Goal: Task Accomplishment & Management: Manage account settings

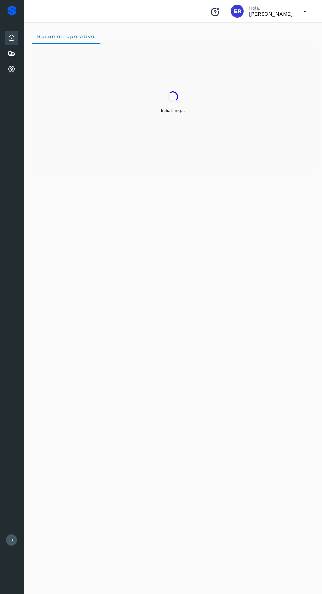
click at [14, 66] on icon at bounding box center [12, 69] width 8 height 8
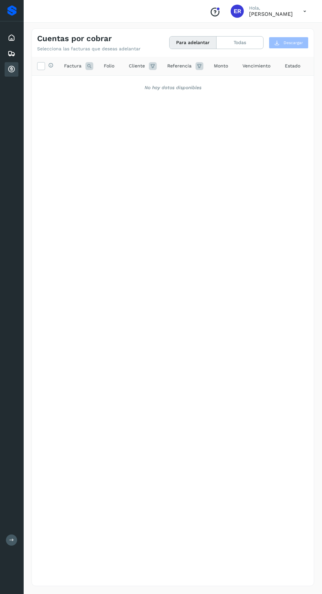
click at [305, 12] on icon at bounding box center [304, 11] width 13 height 13
click at [297, 14] on div at bounding box center [161, 297] width 322 height 594
click at [301, 12] on icon at bounding box center [304, 11] width 13 height 13
click at [262, 30] on div "Cerrar sesión" at bounding box center [272, 29] width 78 height 12
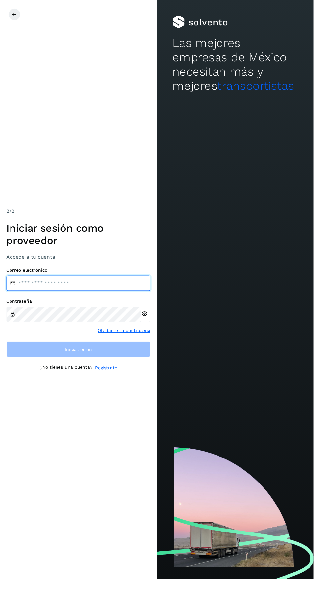
click at [94, 299] on input "email" at bounding box center [81, 291] width 148 height 16
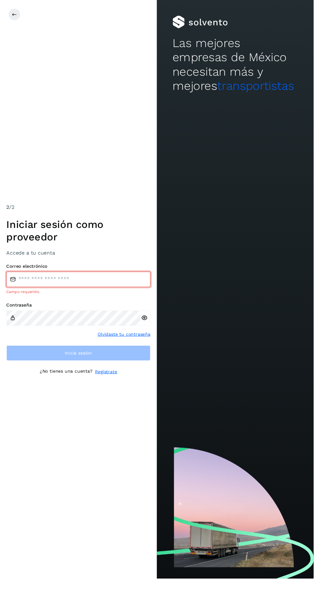
type input "**********"
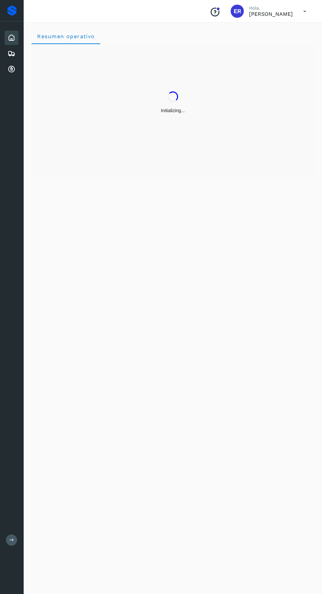
click at [142, 340] on div "Resumen operativo" at bounding box center [173, 307] width 299 height 574
click at [8, 51] on icon at bounding box center [12, 54] width 8 height 8
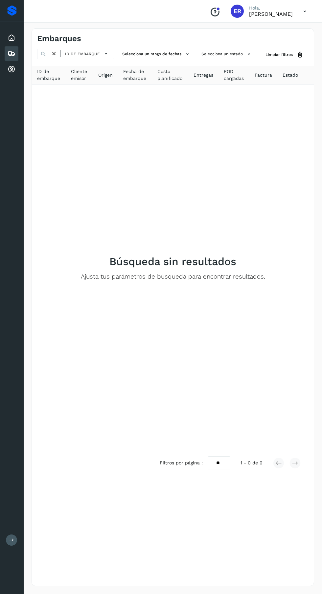
click at [11, 69] on icon at bounding box center [12, 69] width 8 height 8
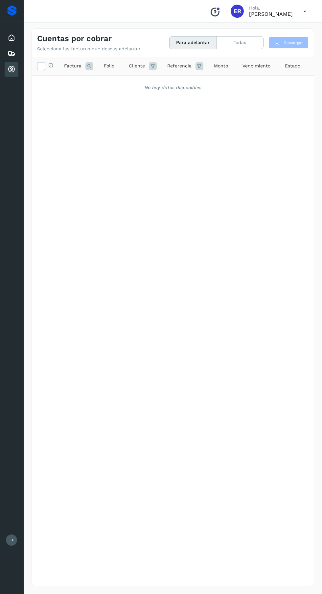
click at [11, 37] on icon at bounding box center [12, 38] width 8 height 8
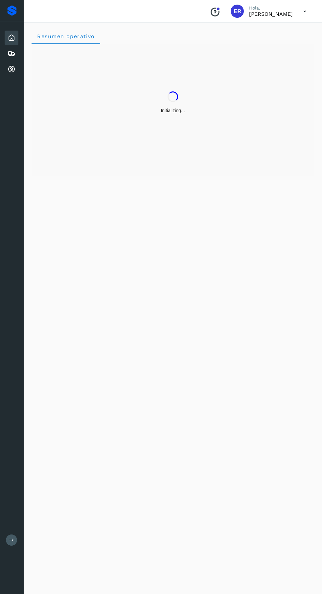
click at [8, 54] on icon at bounding box center [12, 54] width 8 height 8
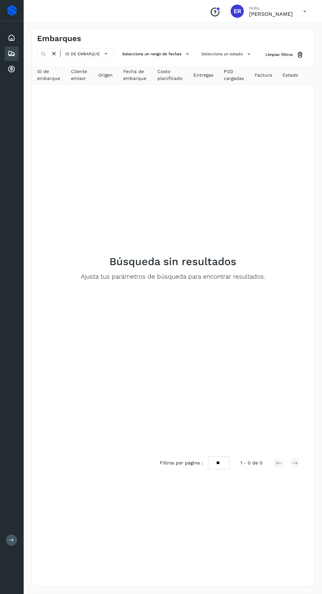
click at [11, 69] on icon at bounding box center [12, 69] width 8 height 8
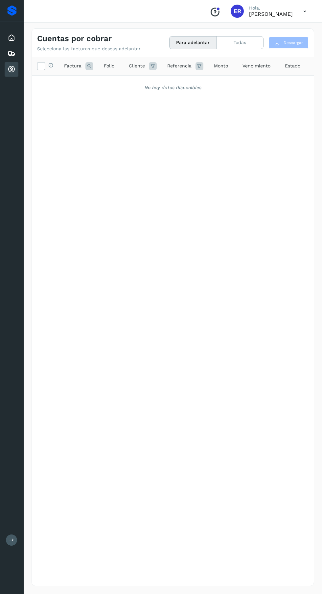
click at [11, 54] on icon at bounding box center [12, 54] width 8 height 8
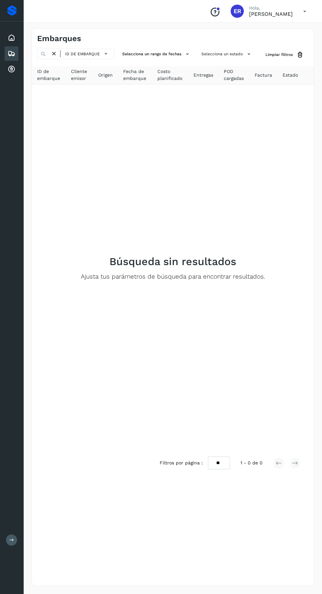
click at [11, 37] on icon at bounding box center [12, 38] width 8 height 8
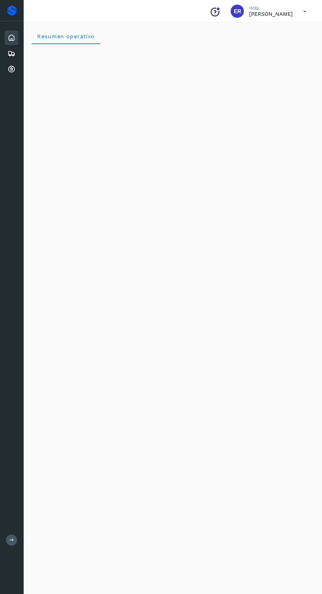
click at [305, 11] on icon at bounding box center [304, 11] width 13 height 13
click at [267, 30] on div "Cerrar sesión" at bounding box center [272, 29] width 78 height 12
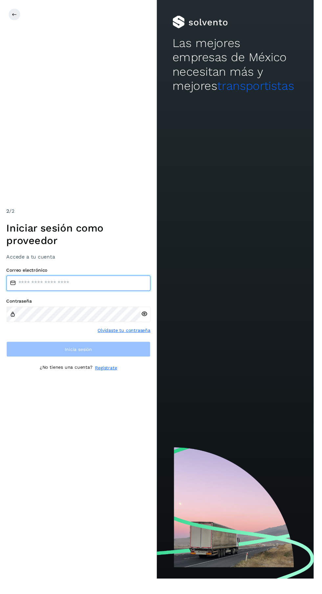
click at [83, 299] on input "email" at bounding box center [81, 291] width 148 height 16
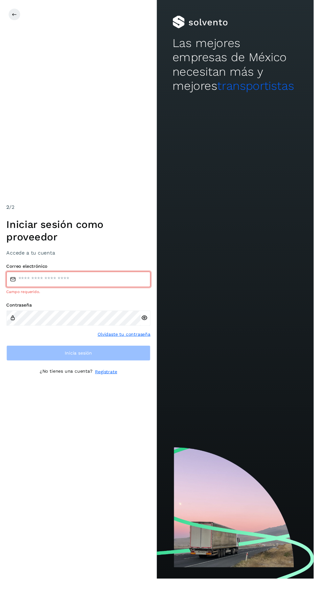
type input "**********"
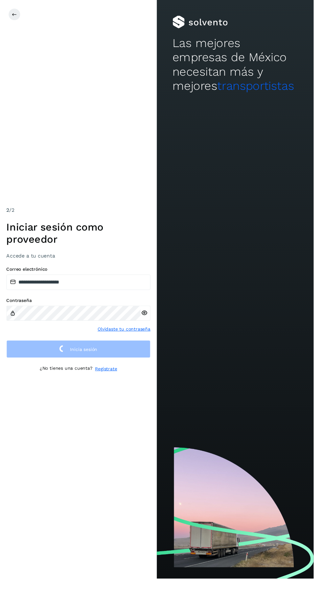
click at [148, 325] on icon at bounding box center [148, 321] width 7 height 7
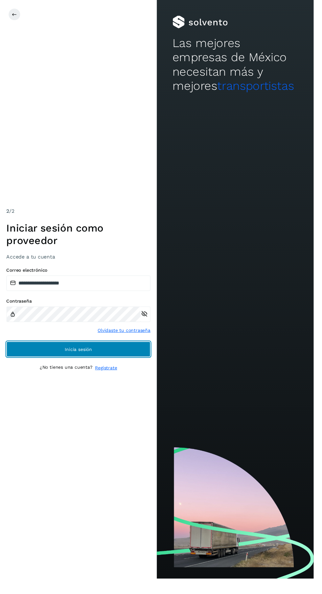
click at [137, 366] on button "Inicia sesión" at bounding box center [81, 359] width 148 height 16
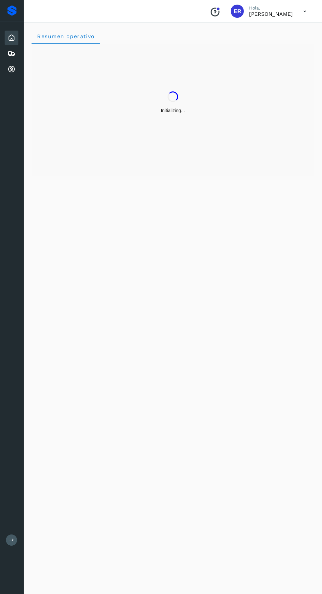
click at [12, 72] on icon at bounding box center [12, 69] width 8 height 8
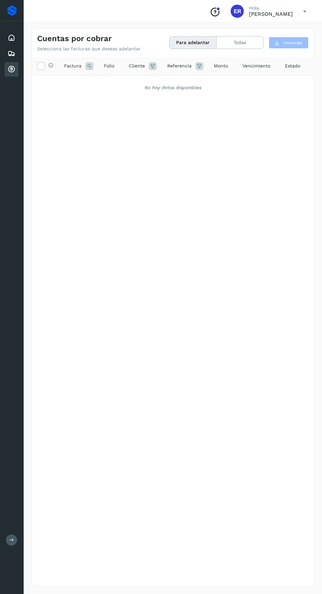
click at [11, 54] on icon at bounding box center [12, 54] width 8 height 8
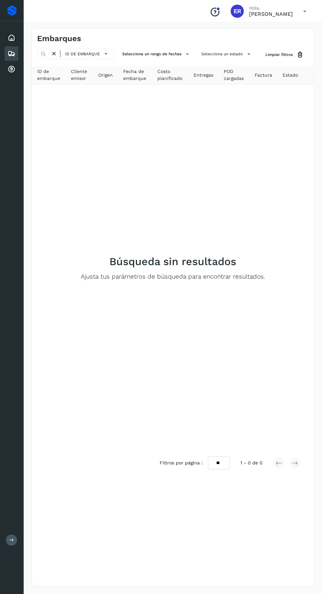
click at [11, 33] on div "Inicio" at bounding box center [12, 38] width 14 height 14
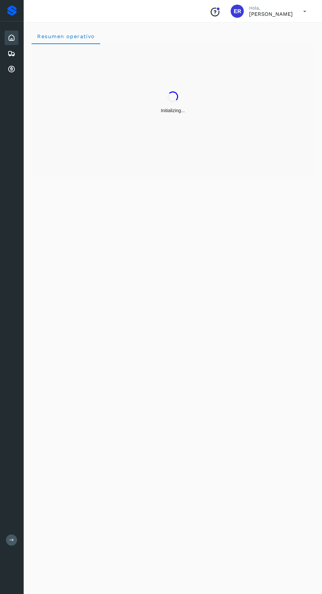
click at [11, 54] on icon at bounding box center [12, 54] width 8 height 8
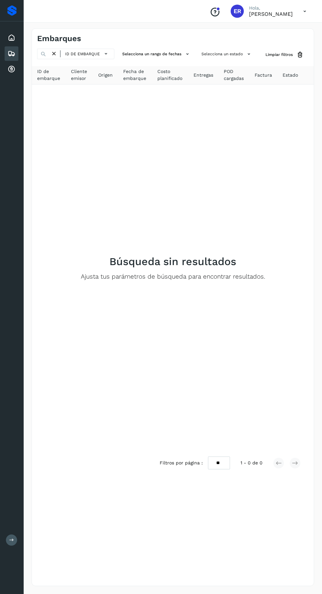
click at [12, 35] on icon at bounding box center [12, 38] width 8 height 8
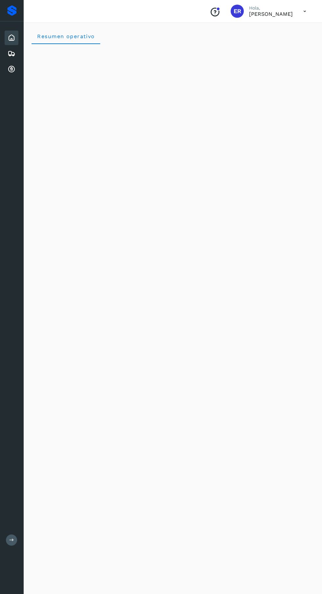
click at [11, 73] on icon at bounding box center [12, 69] width 8 height 8
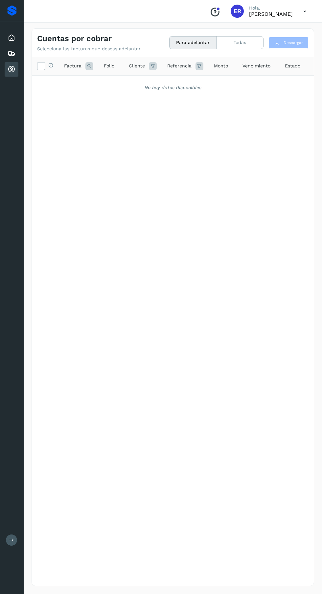
click at [225, 15] on div "Conoce nuestros beneficios ER Hola, Eduardo Reyes González" at bounding box center [258, 11] width 107 height 15
click at [273, 19] on div "Conoce nuestros beneficios ER Hola, Eduardo Reyes González" at bounding box center [173, 11] width 299 height 23
click at [275, 11] on p "[PERSON_NAME]" at bounding box center [271, 14] width 44 height 6
click at [303, 14] on icon at bounding box center [304, 11] width 13 height 13
click at [311, 13] on div at bounding box center [161, 297] width 322 height 594
